Goal: Task Accomplishment & Management: Use online tool/utility

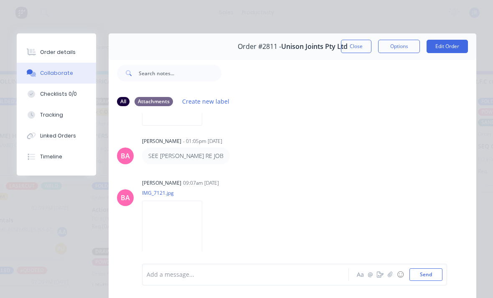
scroll to position [557, 0]
click at [47, 125] on button "Linked Orders" at bounding box center [56, 135] width 79 height 21
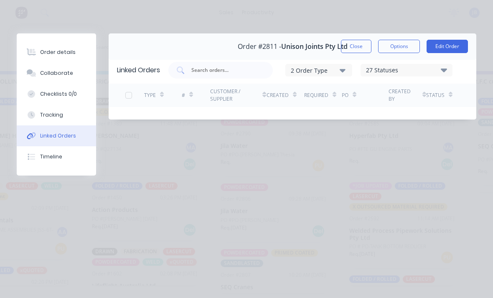
click at [54, 117] on div "Tracking" at bounding box center [51, 115] width 23 height 8
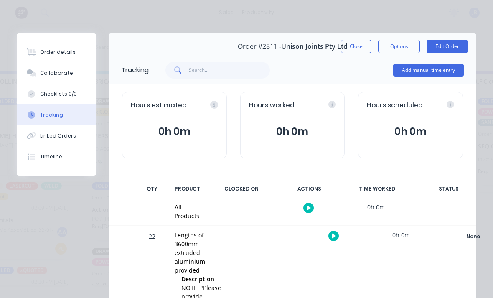
click at [42, 122] on button "Tracking" at bounding box center [56, 115] width 79 height 21
click at [41, 122] on button "Tracking" at bounding box center [56, 115] width 79 height 21
click at [52, 131] on button "Linked Orders" at bounding box center [56, 135] width 79 height 21
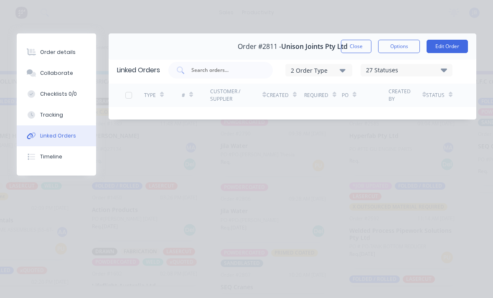
click at [59, 112] on div "Tracking" at bounding box center [51, 115] width 23 height 8
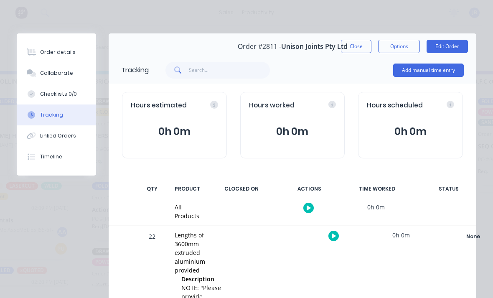
click at [421, 74] on button "Add manual time entry" at bounding box center [428, 70] width 71 height 13
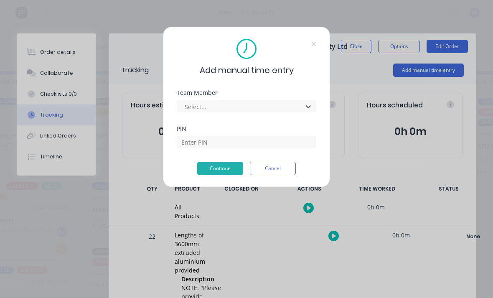
scroll to position [0, 516]
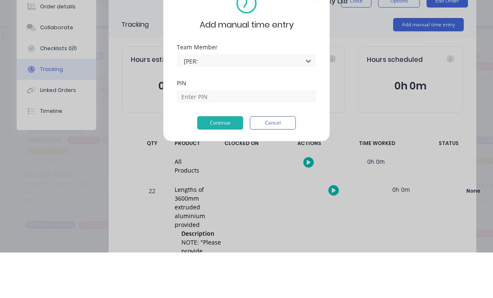
type input "josh"
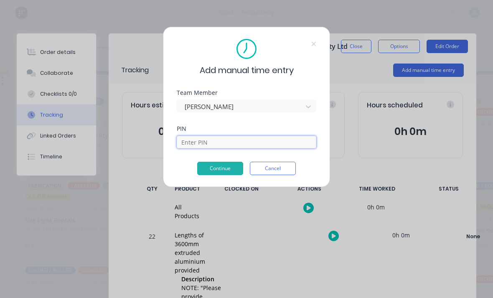
click at [193, 136] on input at bounding box center [247, 142] width 140 height 13
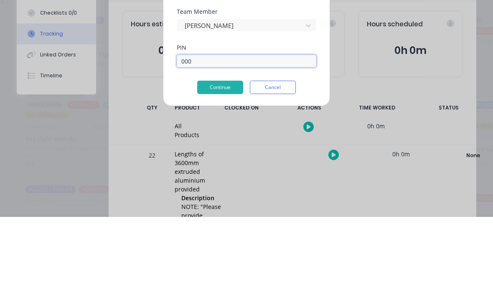
type input "0000"
click at [217, 162] on button "Continue" at bounding box center [220, 168] width 46 height 13
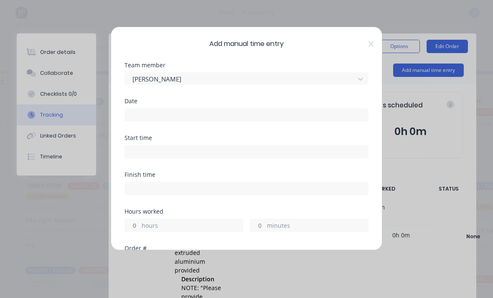
click at [137, 116] on input at bounding box center [246, 115] width 243 height 13
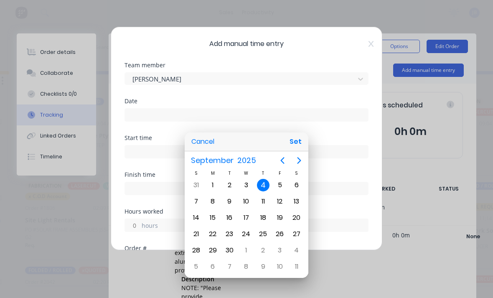
click at [284, 147] on div "Cancel Set" at bounding box center [247, 142] width 124 height 19
click at [292, 146] on button "Set" at bounding box center [295, 141] width 19 height 15
type input "04/09/2025"
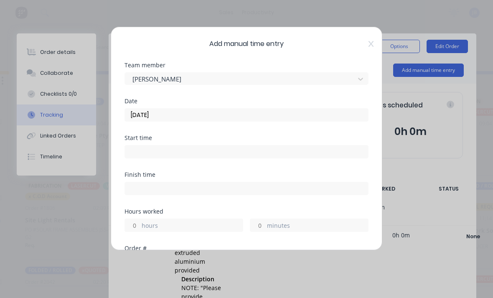
click at [134, 223] on input "hours" at bounding box center [132, 225] width 15 height 13
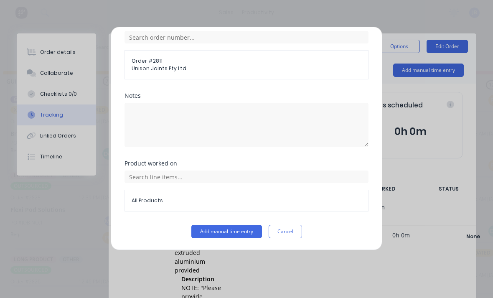
scroll to position [225, 0]
type input "3"
click at [210, 236] on button "Add manual time entry" at bounding box center [227, 231] width 71 height 13
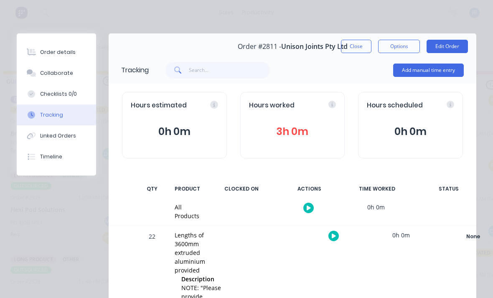
click at [349, 49] on button "Close" at bounding box center [356, 46] width 31 height 13
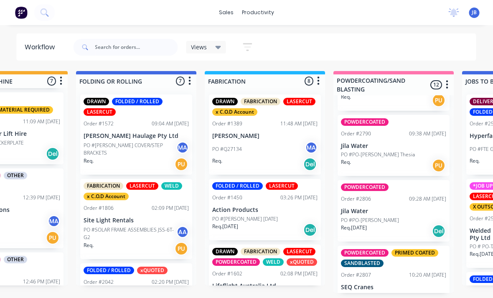
scroll to position [22, 457]
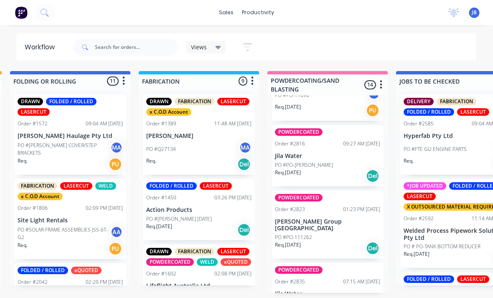
scroll to position [821, 0]
click at [282, 268] on div "POWDERCOATED Order #2835 07:15 AM [DATE] Jila Water PO #PO-[PERSON_NAME] Req. […" at bounding box center [328, 293] width 112 height 61
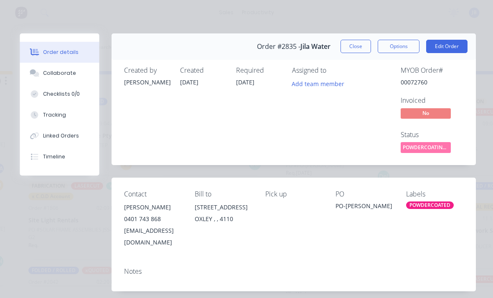
scroll to position [0, 0]
click at [349, 46] on button "Close" at bounding box center [356, 46] width 31 height 13
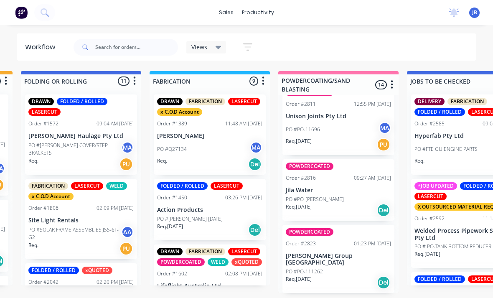
scroll to position [780, 0]
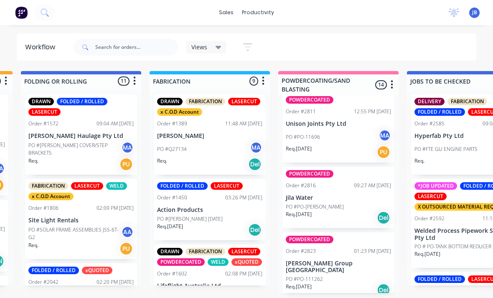
click at [304, 195] on p "Jila Water" at bounding box center [338, 197] width 105 height 7
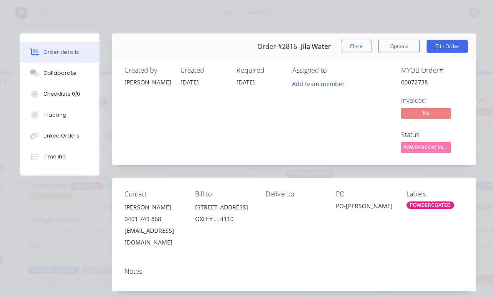
scroll to position [0, 0]
click at [358, 42] on button "Close" at bounding box center [356, 46] width 31 height 13
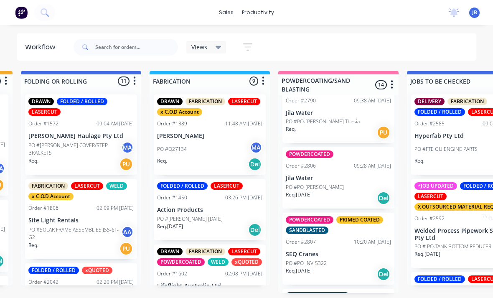
scroll to position [542, 0]
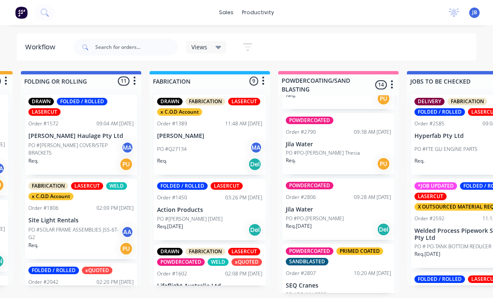
click at [310, 200] on div "POWDERCOATED Order #2806 09:28 AM [DATE] Jila Water PO #PO-[PERSON_NAME] Req. […" at bounding box center [339, 209] width 112 height 61
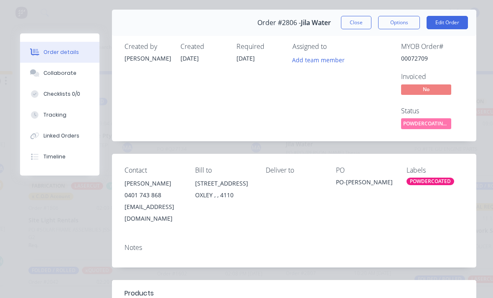
scroll to position [20, 0]
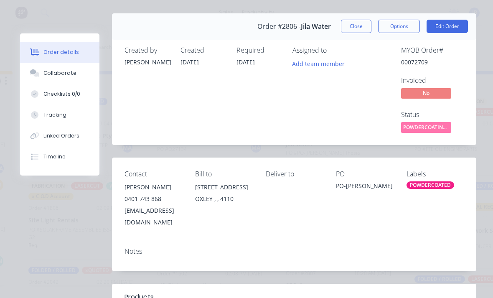
click at [347, 20] on button "Close" at bounding box center [356, 26] width 31 height 13
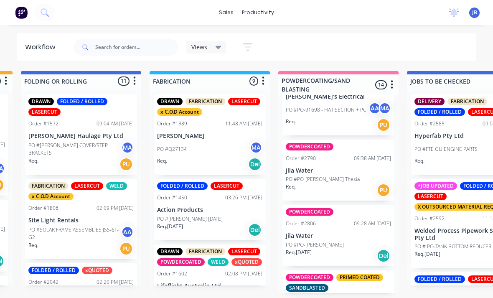
scroll to position [515, 0]
click at [304, 179] on p "PO #PO-[PERSON_NAME] Thesia" at bounding box center [323, 180] width 74 height 8
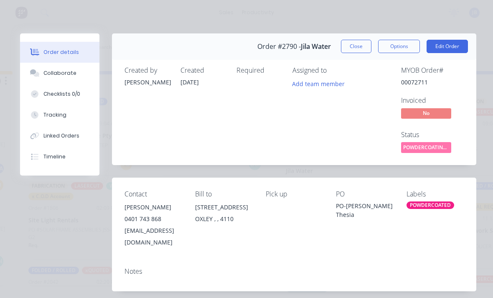
scroll to position [0, 0]
click at [354, 51] on button "Close" at bounding box center [356, 46] width 31 height 13
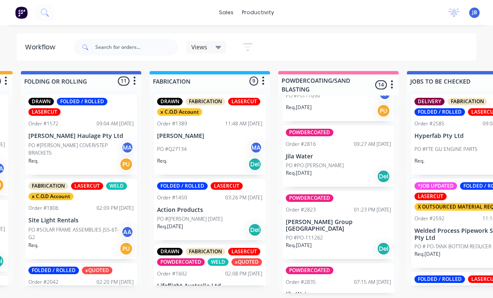
scroll to position [821, 0]
click at [308, 222] on div "POWDERCOATED Order #2823 01:23 PM [DATE] [PERSON_NAME] Group [GEOGRAPHIC_DATA] …" at bounding box center [339, 225] width 112 height 69
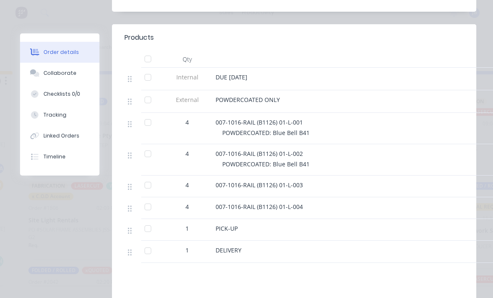
scroll to position [284, 0]
